Goal: Navigation & Orientation: Understand site structure

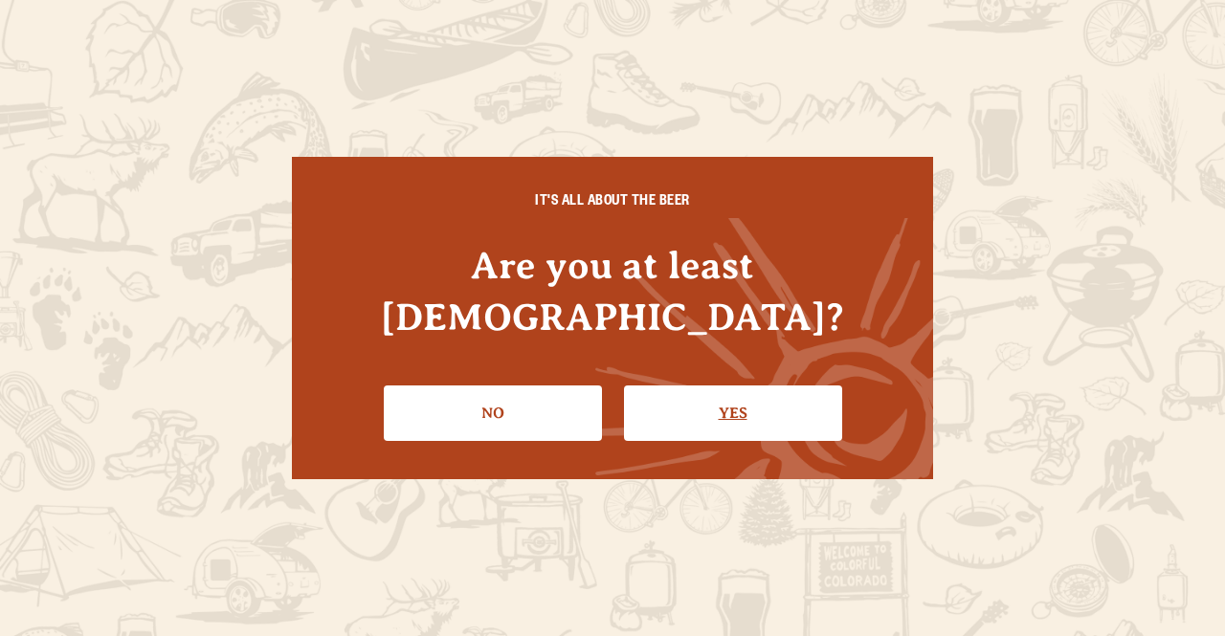
click at [676, 386] on link "Yes" at bounding box center [733, 414] width 218 height 56
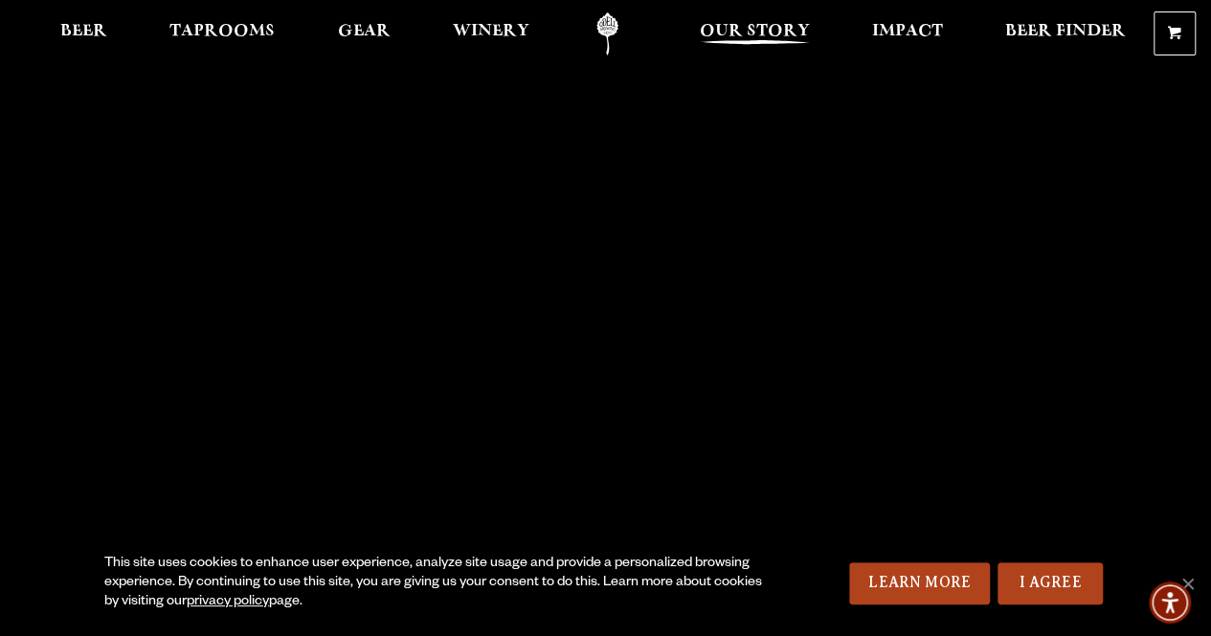
click at [754, 24] on span "Our Story" at bounding box center [755, 31] width 110 height 15
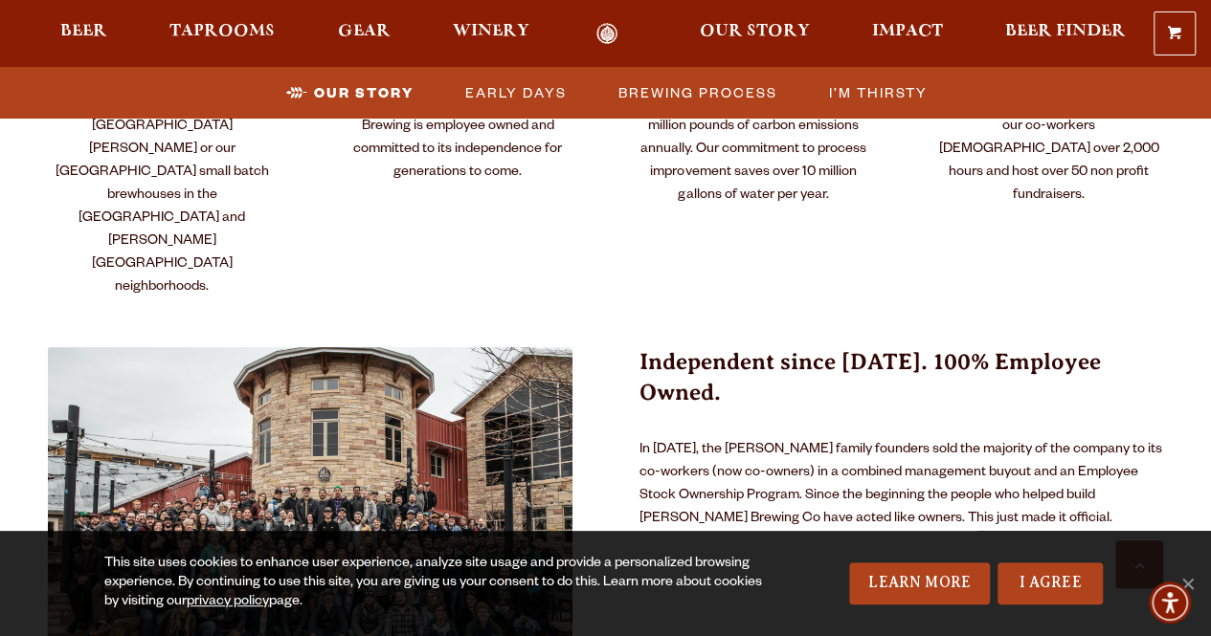
scroll to position [1108, 0]
click at [913, 28] on span "Impact" at bounding box center [907, 31] width 71 height 15
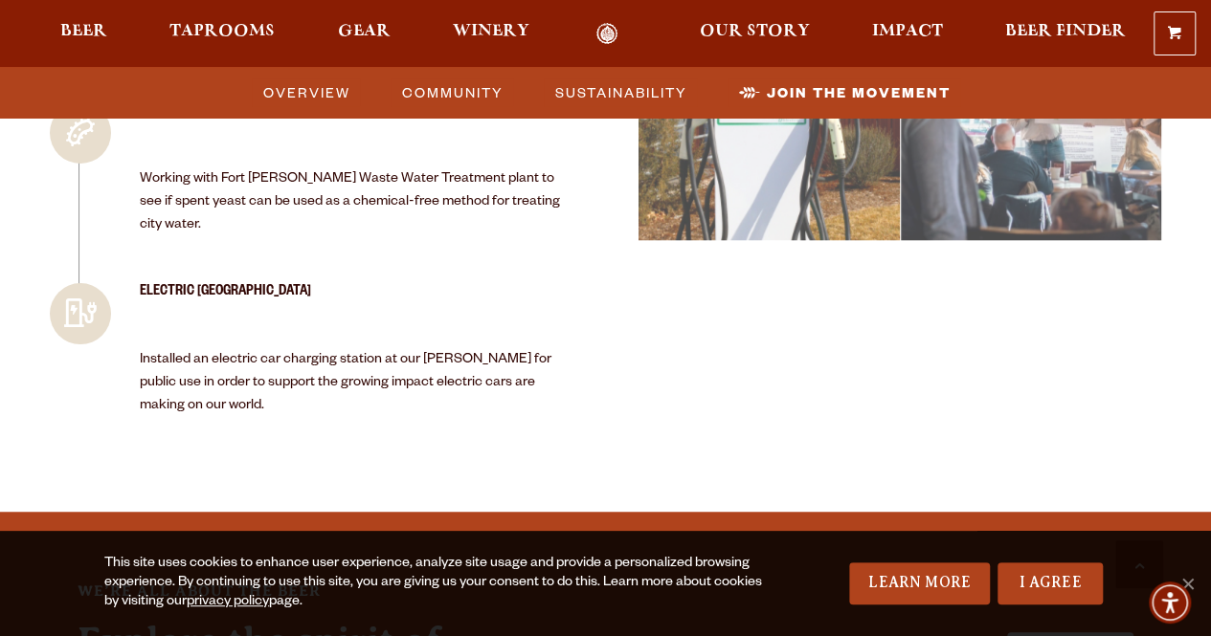
scroll to position [4643, 0]
